Goal: Transaction & Acquisition: Book appointment/travel/reservation

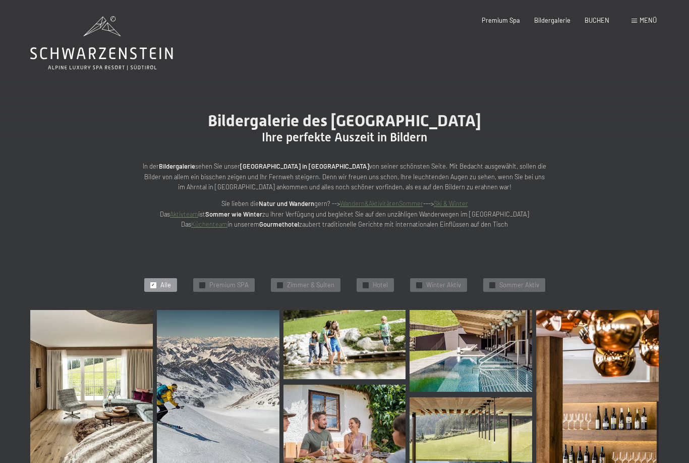
click at [95, 354] on img at bounding box center [91, 396] width 123 height 172
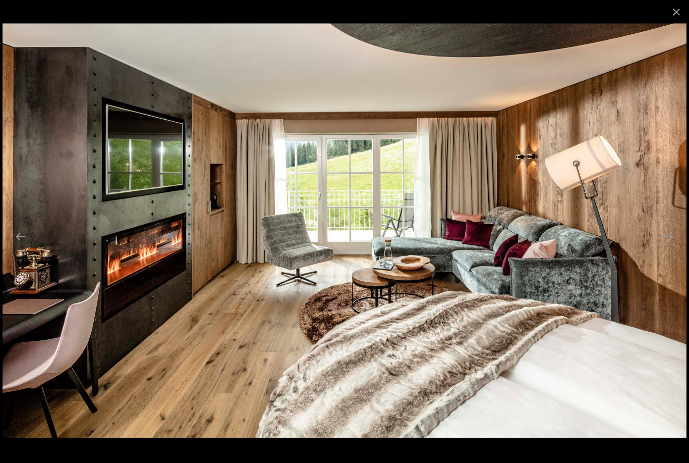
click at [675, 244] on button "Next slide" at bounding box center [668, 237] width 21 height 20
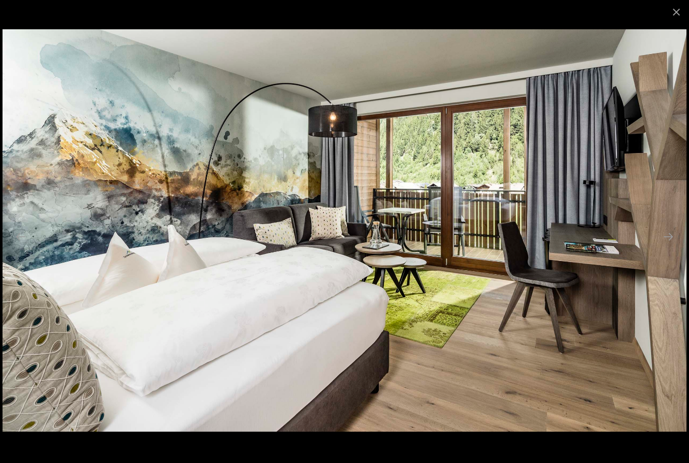
click at [670, 242] on button "Next slide" at bounding box center [668, 237] width 21 height 20
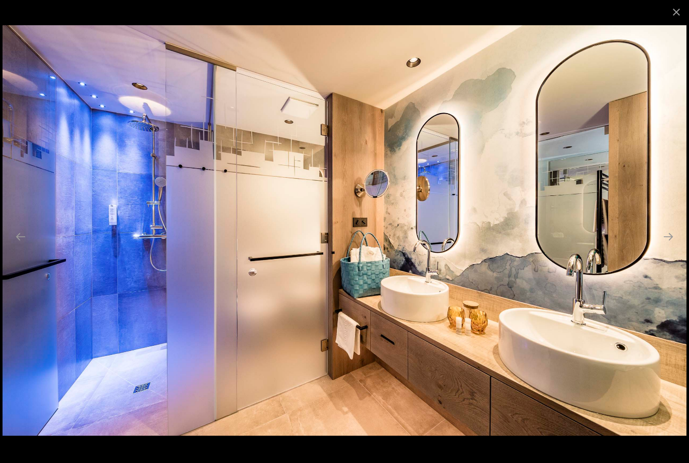
click at [677, 238] on button "Next slide" at bounding box center [668, 237] width 21 height 20
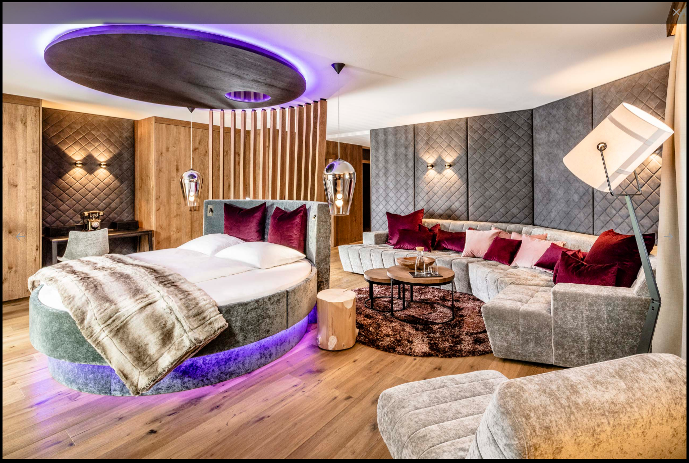
click at [670, 241] on button "Next slide" at bounding box center [668, 237] width 21 height 20
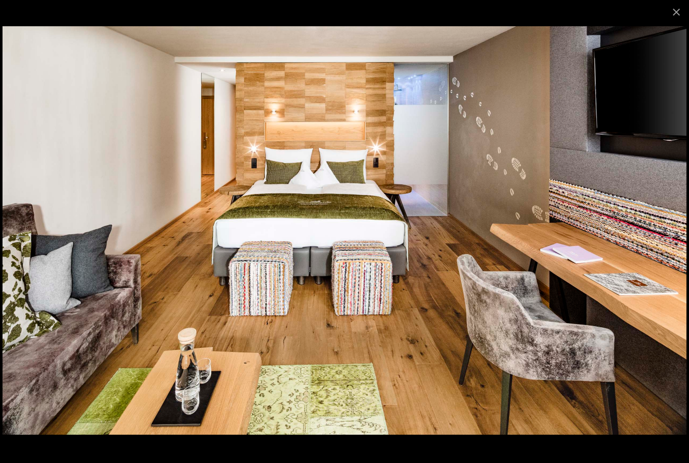
click at [669, 243] on button "Next slide" at bounding box center [668, 237] width 21 height 20
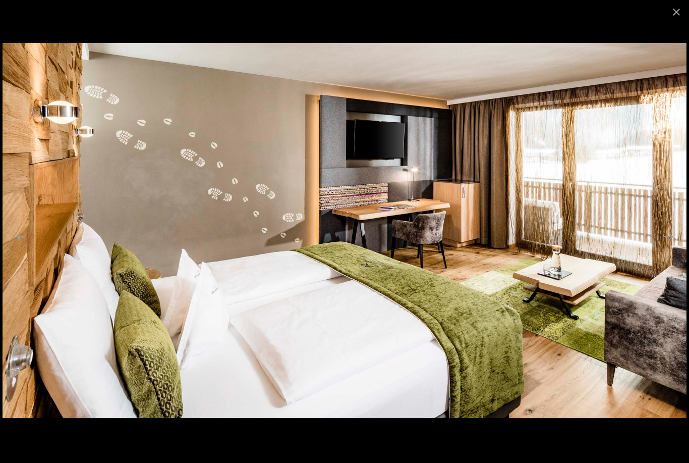
click at [663, 245] on button "Next slide" at bounding box center [668, 237] width 21 height 20
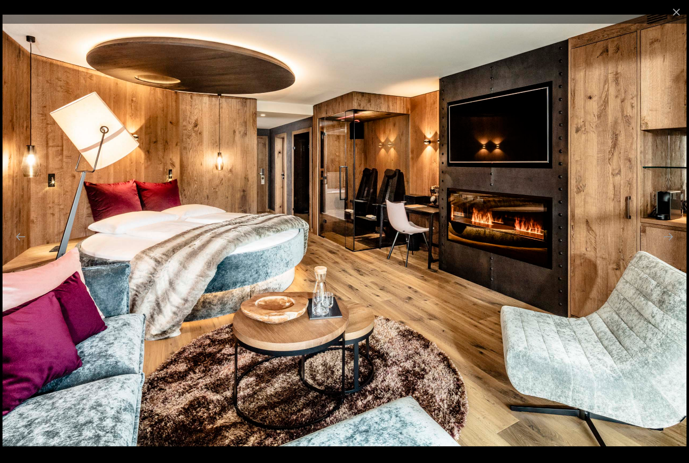
click at [669, 243] on button "Next slide" at bounding box center [668, 237] width 21 height 20
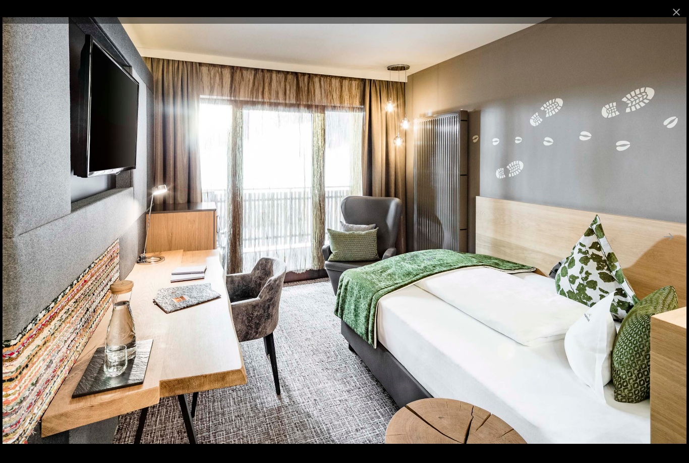
click at [666, 242] on button "Next slide" at bounding box center [668, 237] width 21 height 20
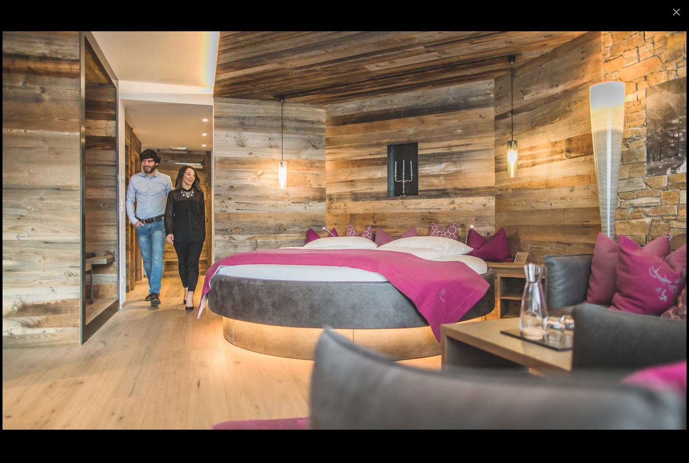
click at [665, 244] on button "Next slide" at bounding box center [668, 237] width 21 height 20
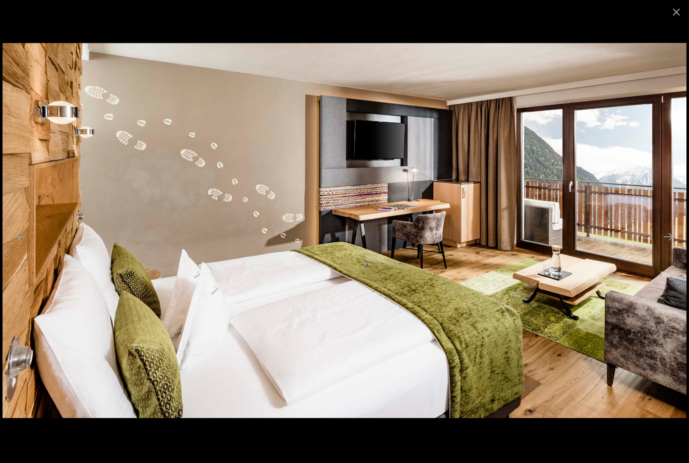
click at [670, 243] on button "Next slide" at bounding box center [668, 237] width 21 height 20
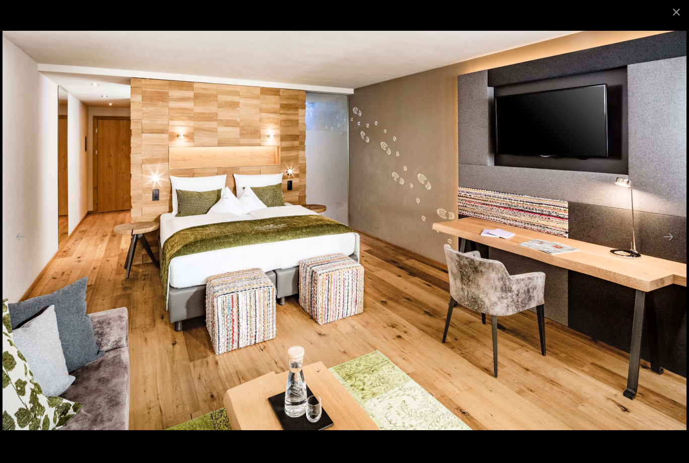
click at [673, 235] on button "Next slide" at bounding box center [668, 237] width 21 height 20
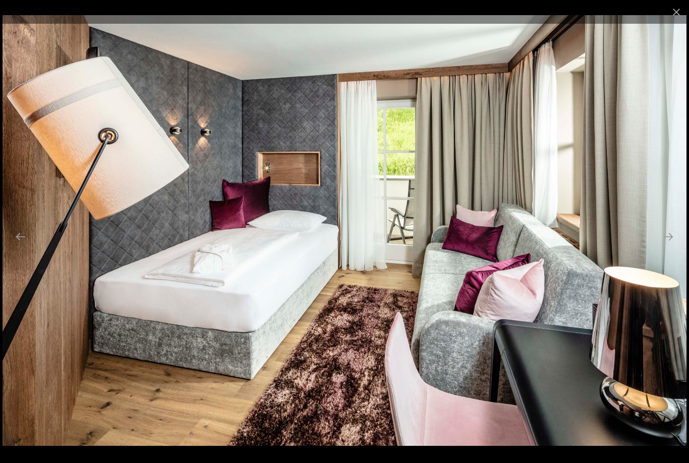
click at [669, 237] on button "Next slide" at bounding box center [668, 237] width 21 height 20
click at [667, 241] on button "Next slide" at bounding box center [668, 237] width 21 height 20
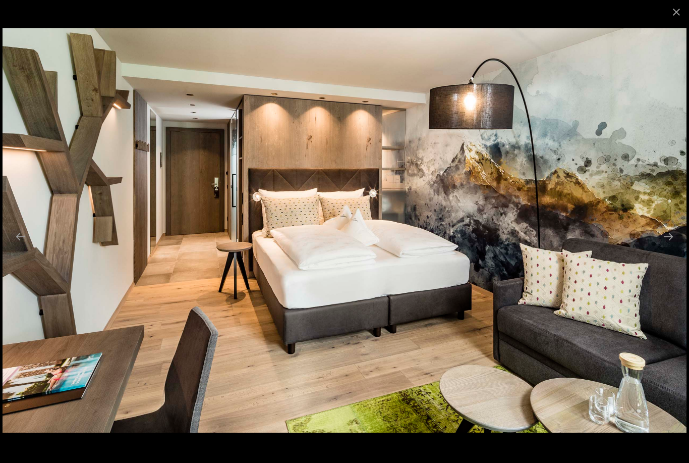
click at [656, 250] on img at bounding box center [345, 230] width 684 height 405
click at [677, 8] on button "Close gallery" at bounding box center [676, 12] width 25 height 24
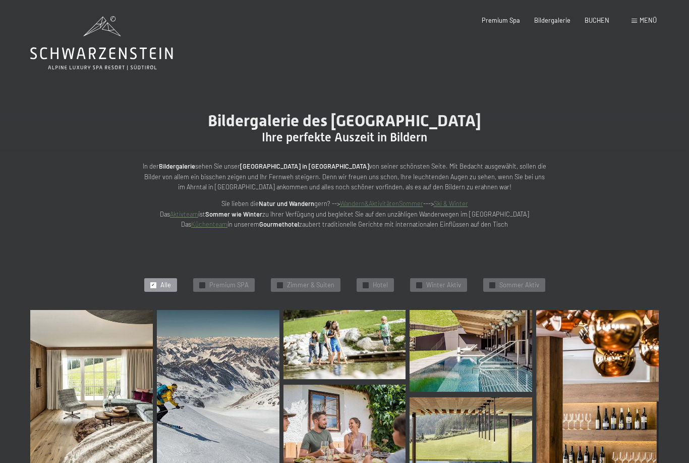
click at [595, 23] on div "BUCHEN" at bounding box center [597, 20] width 25 height 9
click at [603, 22] on span "BUCHEN" at bounding box center [597, 20] width 25 height 8
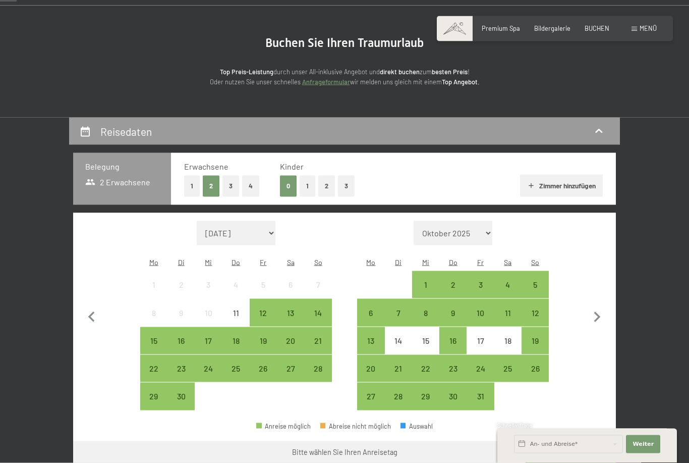
scroll to position [81, 0]
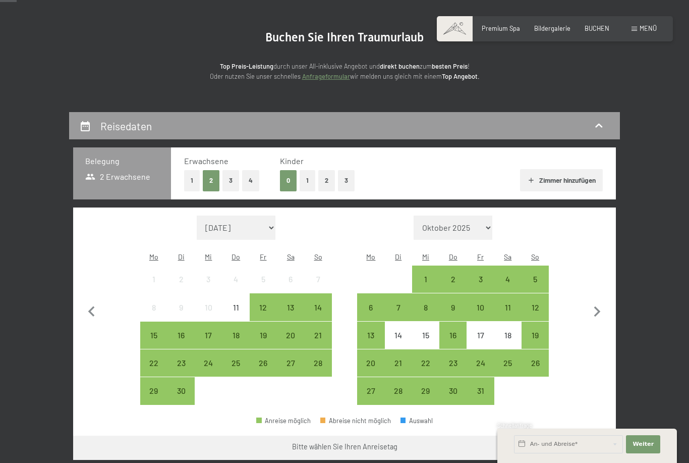
click at [211, 331] on div "17" at bounding box center [208, 343] width 25 height 25
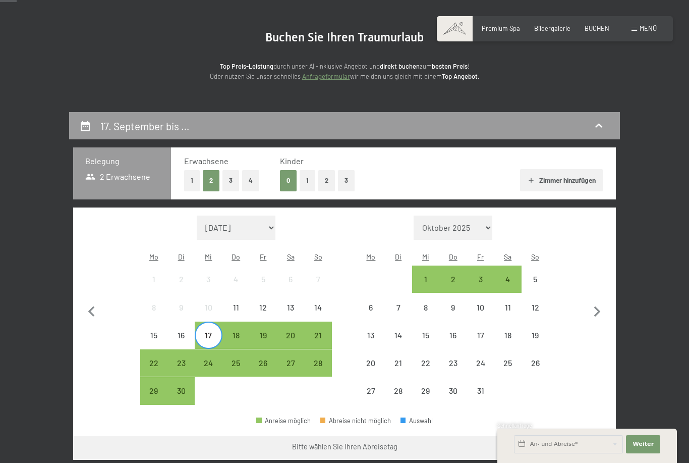
click at [153, 359] on div "22" at bounding box center [153, 371] width 25 height 25
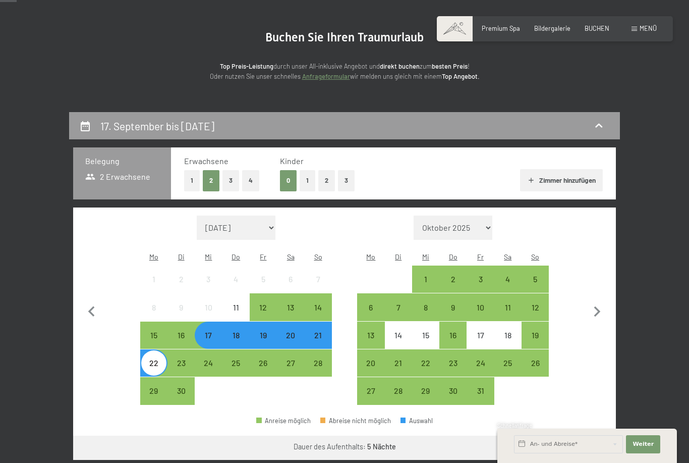
click at [582, 439] on button "Weiter zu „Zimmer“" at bounding box center [571, 448] width 90 height 24
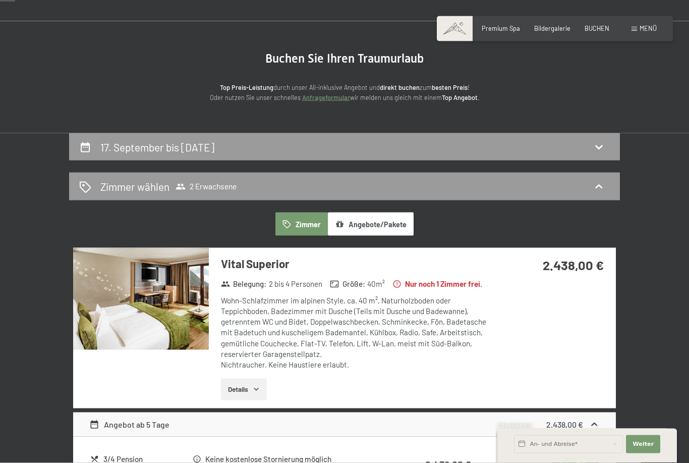
scroll to position [96, 0]
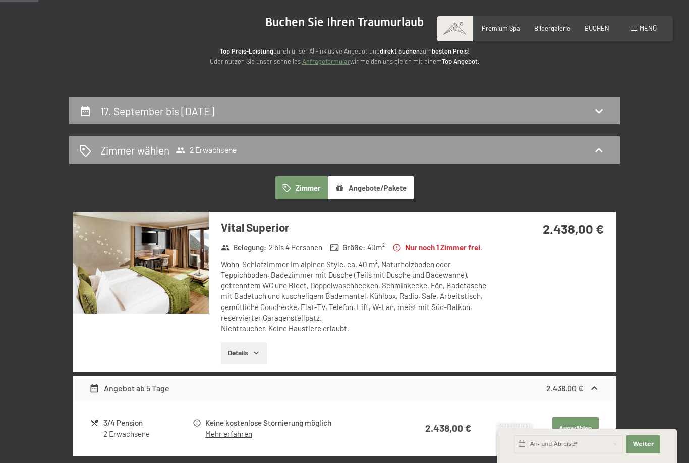
click at [123, 279] on img at bounding box center [141, 262] width 136 height 102
click at [678, 14] on section "Buchen Sie Ihren Traumurlaub Top Preis-Leistung durch unser All-inklusive Angeb…" at bounding box center [344, 41] width 689 height 112
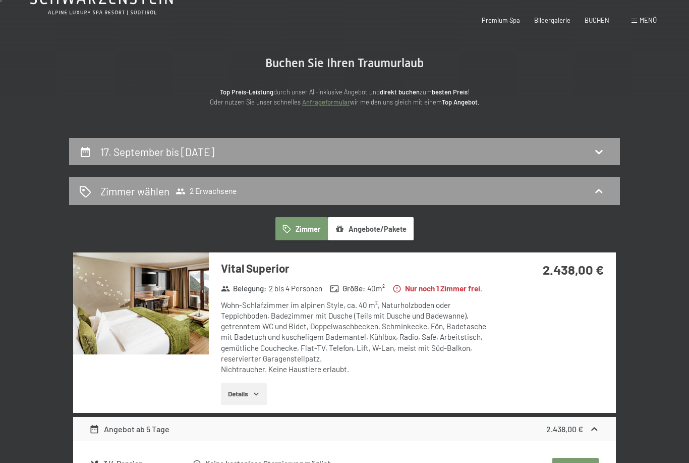
scroll to position [0, 0]
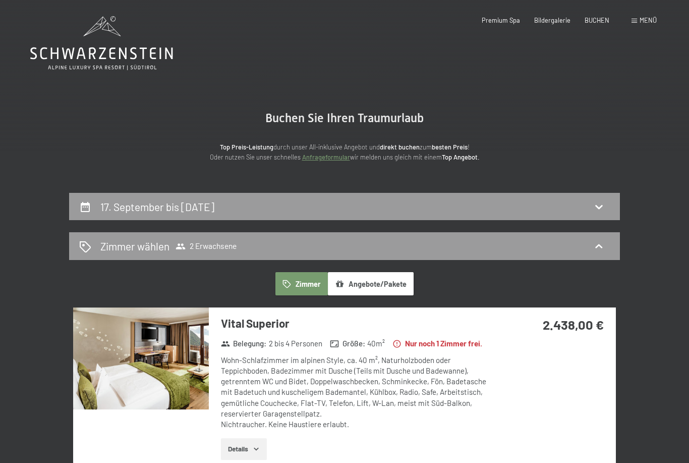
click at [553, 23] on span "Bildergalerie" at bounding box center [552, 20] width 36 height 8
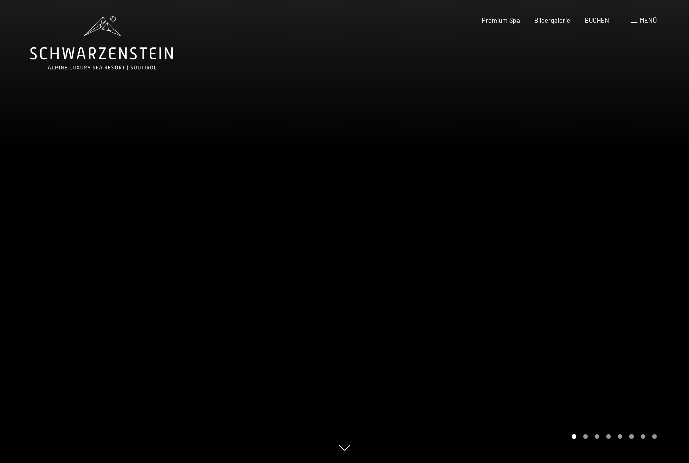
click at [600, 19] on span "BUCHEN" at bounding box center [597, 20] width 25 height 8
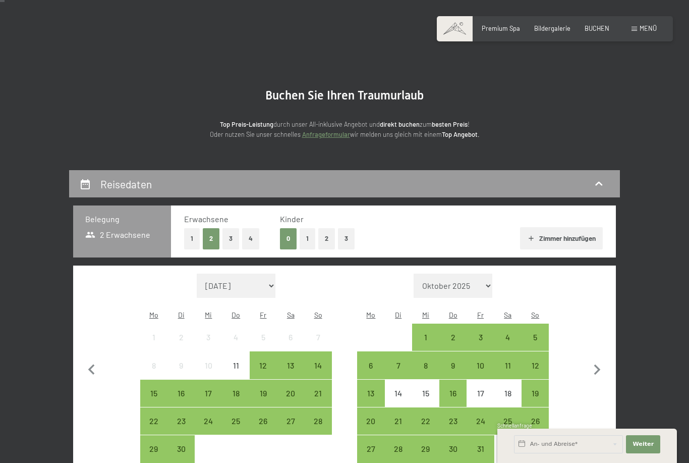
scroll to position [22, 0]
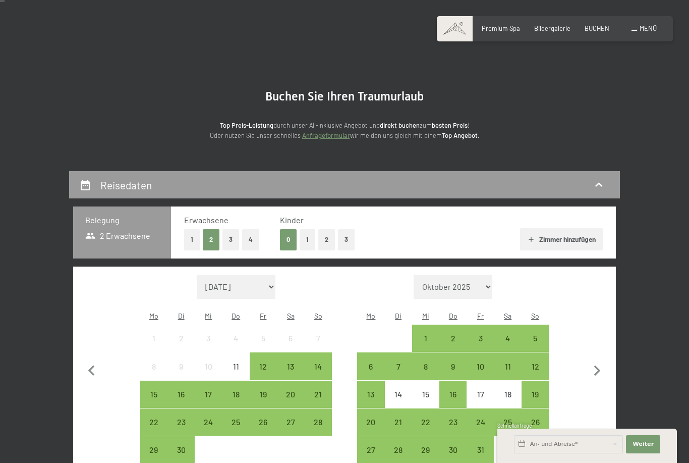
click at [320, 362] on div "14" at bounding box center [317, 374] width 25 height 25
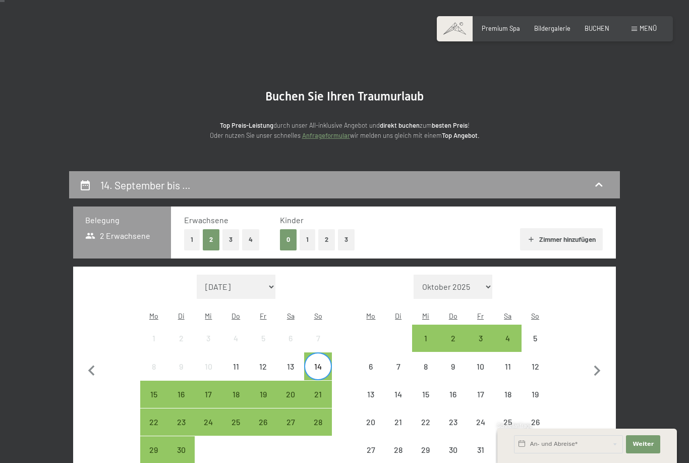
click at [209, 390] on div "17" at bounding box center [208, 402] width 25 height 25
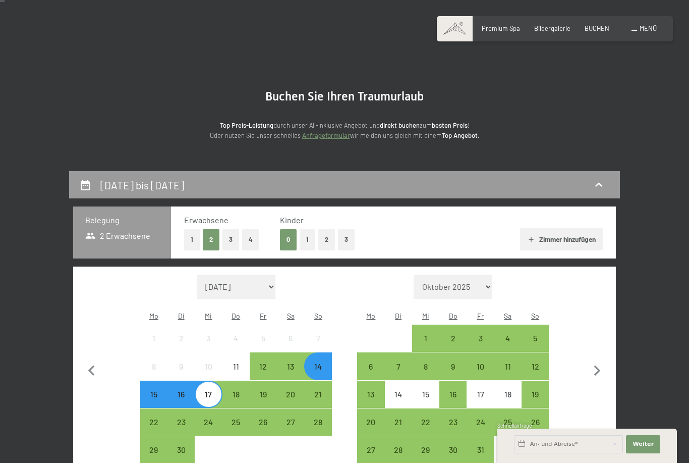
click at [151, 418] on div "22" at bounding box center [153, 430] width 25 height 25
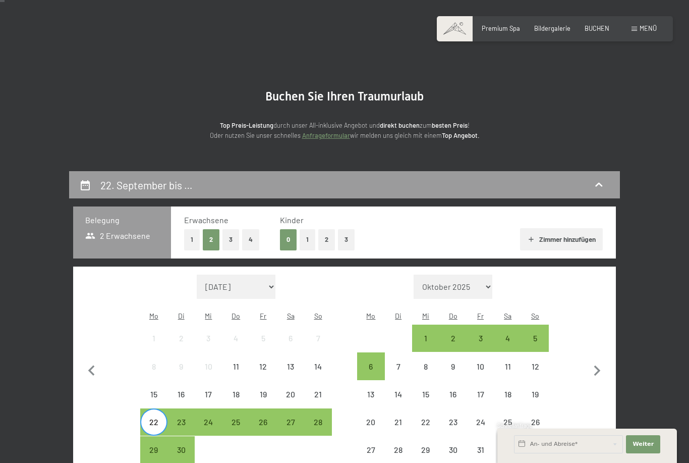
click at [240, 390] on div "18" at bounding box center [236, 402] width 25 height 25
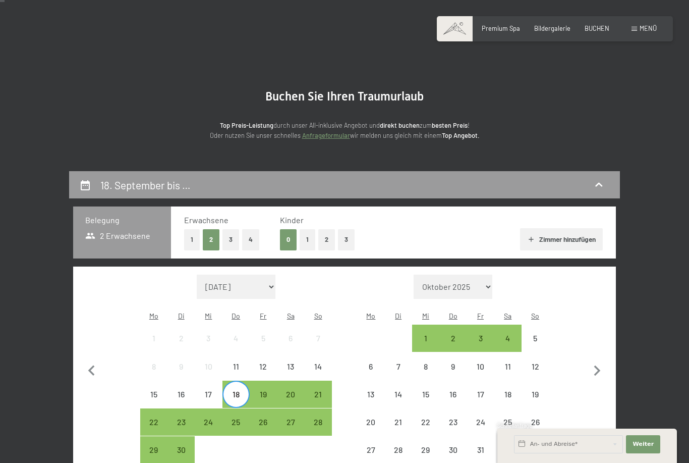
click at [152, 418] on div "22" at bounding box center [153, 430] width 25 height 25
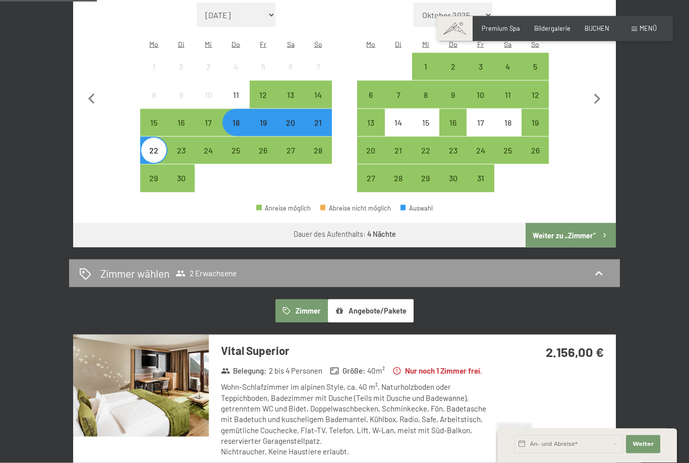
scroll to position [281, 0]
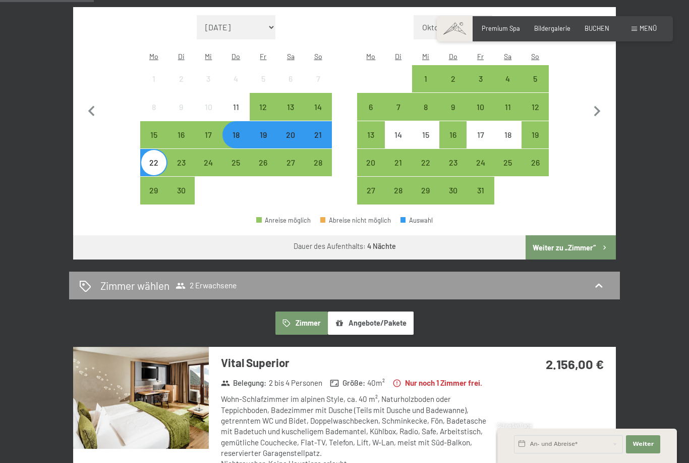
click at [233, 131] on div "18" at bounding box center [236, 143] width 25 height 25
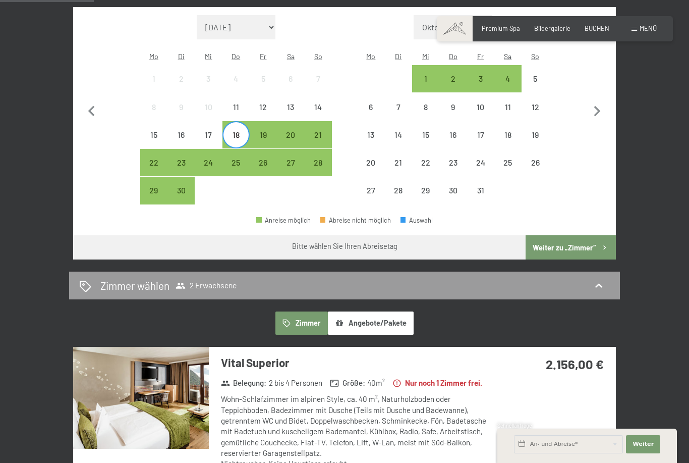
click at [184, 158] on div "23" at bounding box center [181, 170] width 25 height 25
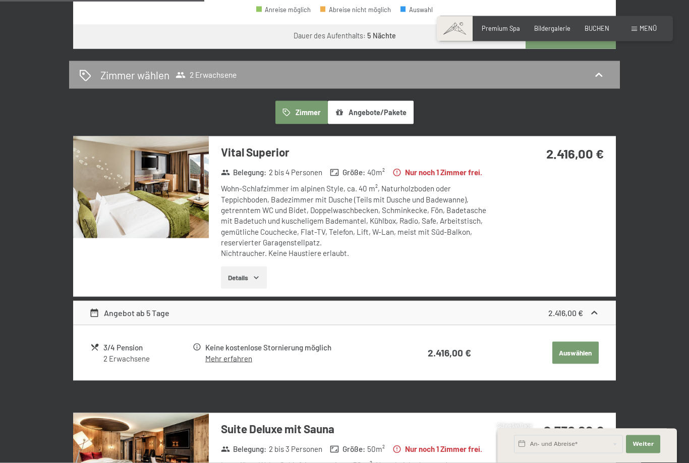
scroll to position [512, 0]
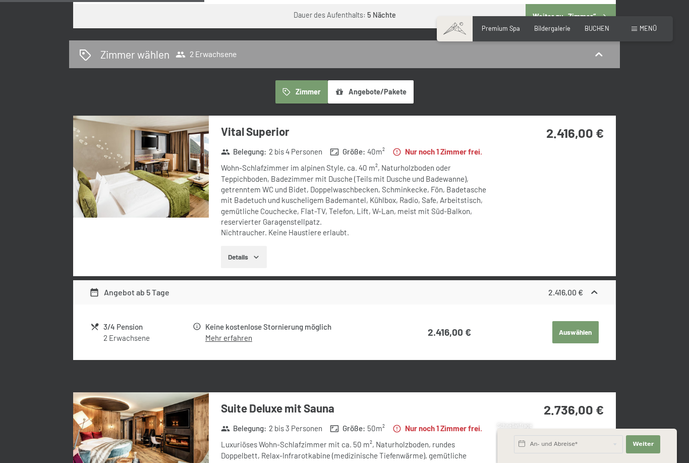
click at [243, 252] on button "Details" at bounding box center [244, 257] width 46 height 22
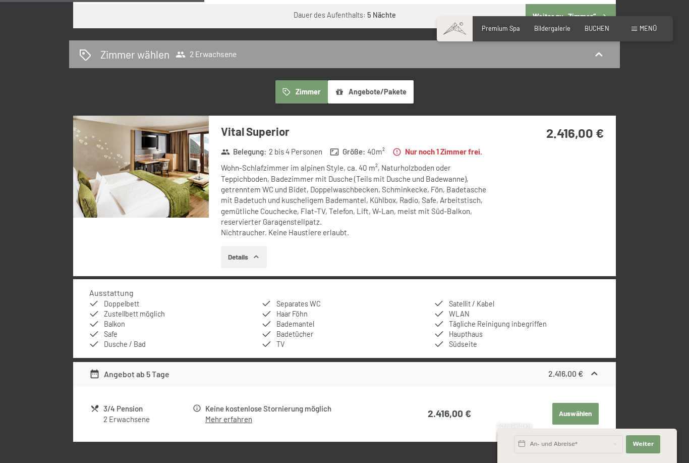
click at [258, 258] on icon "button" at bounding box center [256, 257] width 8 height 8
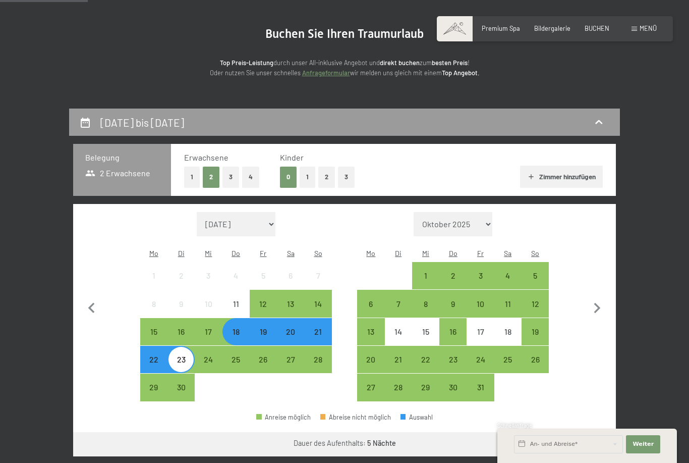
scroll to position [0, 0]
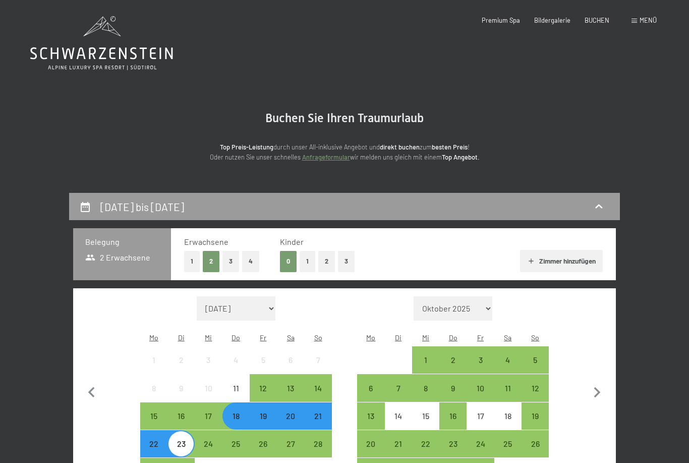
click at [489, 24] on div "Premium Spa Bildergalerie BUCHEN" at bounding box center [538, 20] width 171 height 9
click at [504, 22] on span "Premium Spa" at bounding box center [501, 20] width 38 height 8
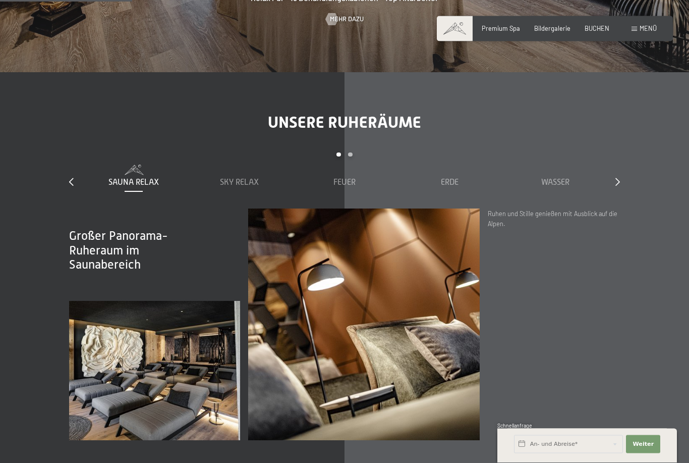
scroll to position [1166, 0]
click at [235, 186] on span "Sky Relax" at bounding box center [239, 181] width 39 height 9
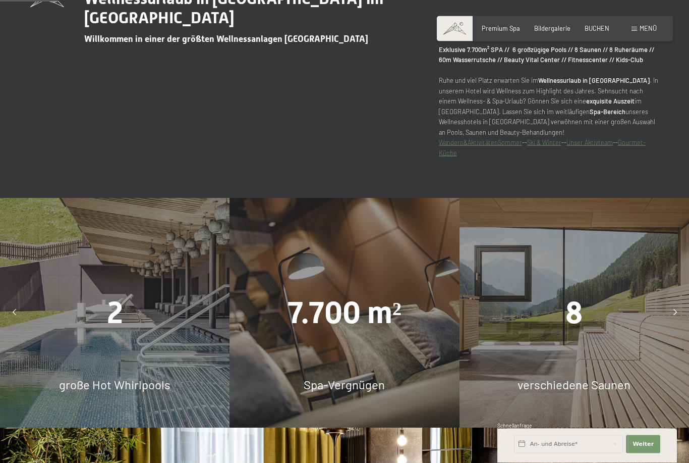
scroll to position [514, 0]
click at [366, 331] on span "7.700 m²" at bounding box center [345, 312] width 114 height 35
click at [346, 331] on span "7.700 m²" at bounding box center [345, 312] width 114 height 35
click at [379, 331] on span "7.700 m²" at bounding box center [345, 312] width 114 height 35
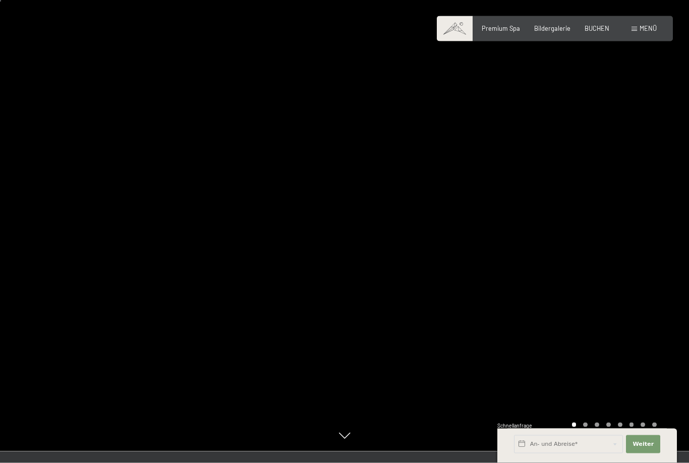
scroll to position [0, 0]
